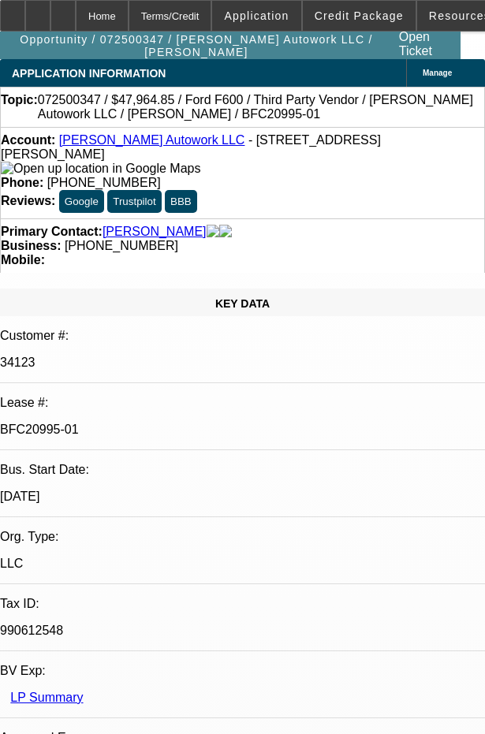
select select "0"
select select "2"
select select "0"
select select "2"
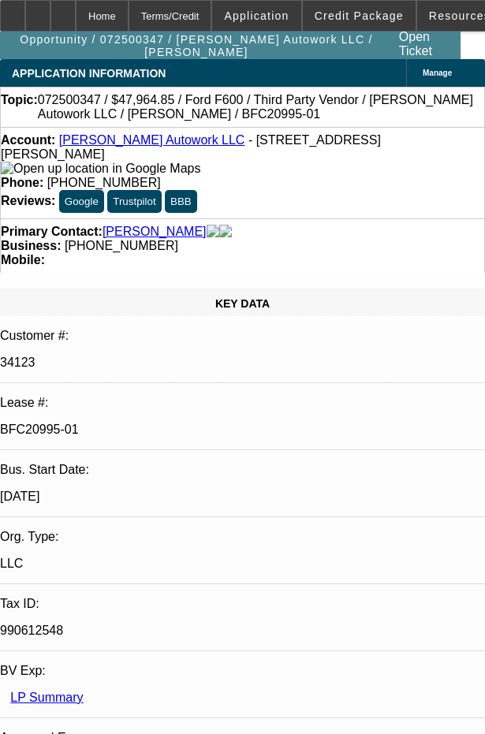
select select "0.1"
select select "0"
select select "2"
select select "0"
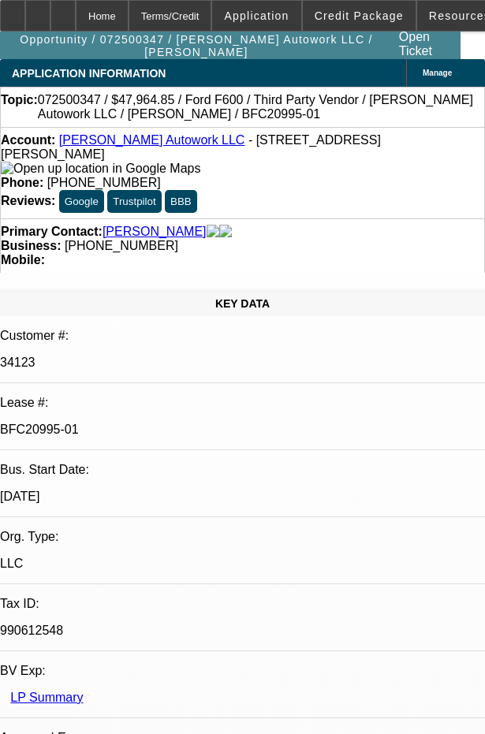
select select "2"
select select "0.1"
select select "1"
select select "2"
select select "6"
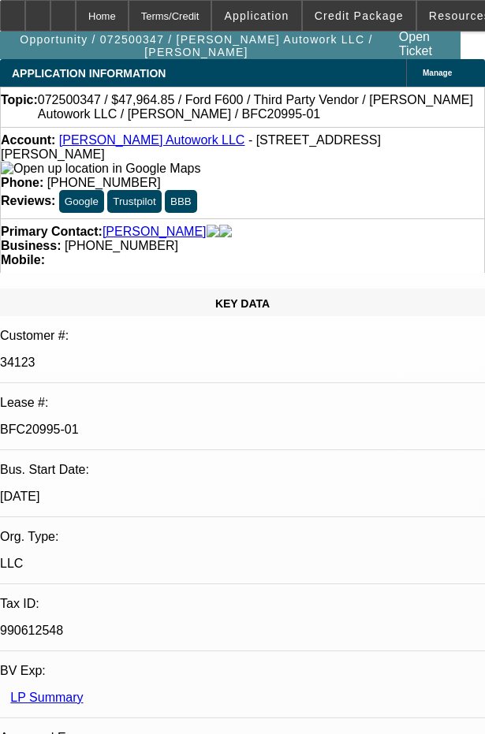
select select "1"
select select "2"
select select "4"
select select "1"
select select "2"
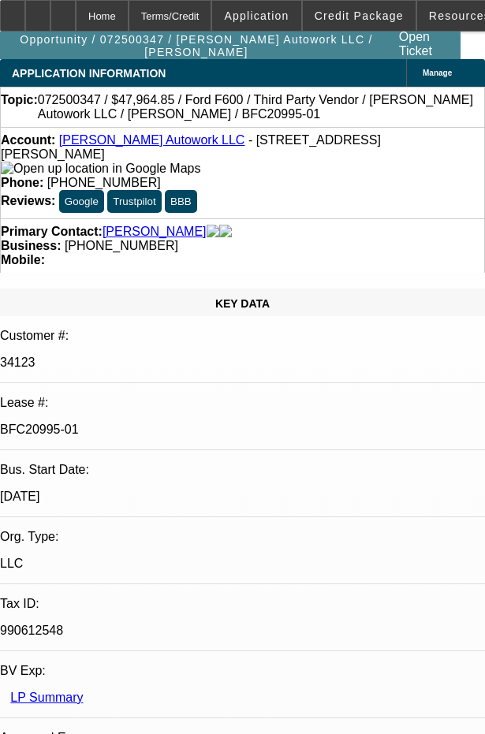
select select "6"
select select "1"
select select "2"
select select "4"
